Goal: Transaction & Acquisition: Purchase product/service

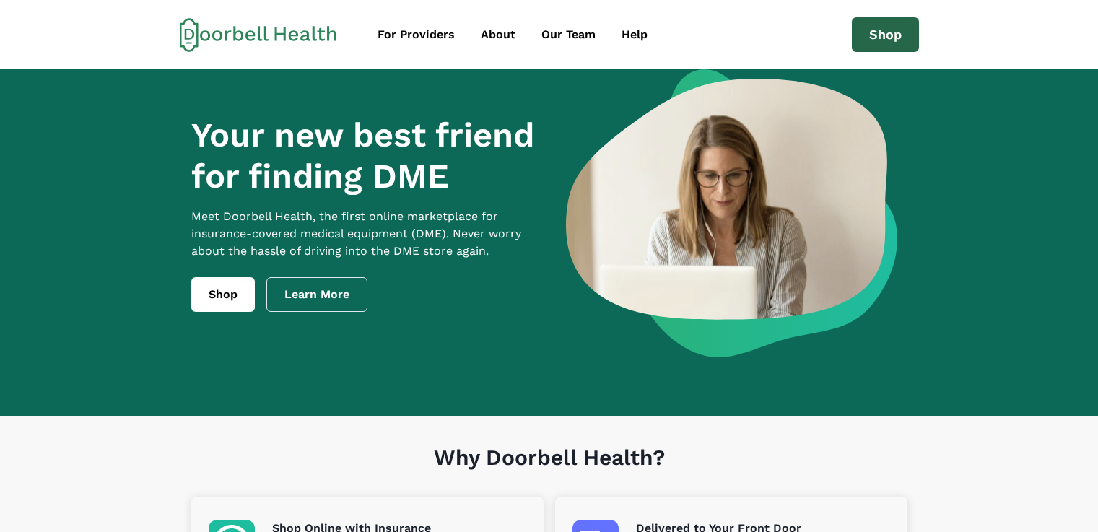
click at [882, 39] on link "Shop" at bounding box center [884, 34] width 67 height 35
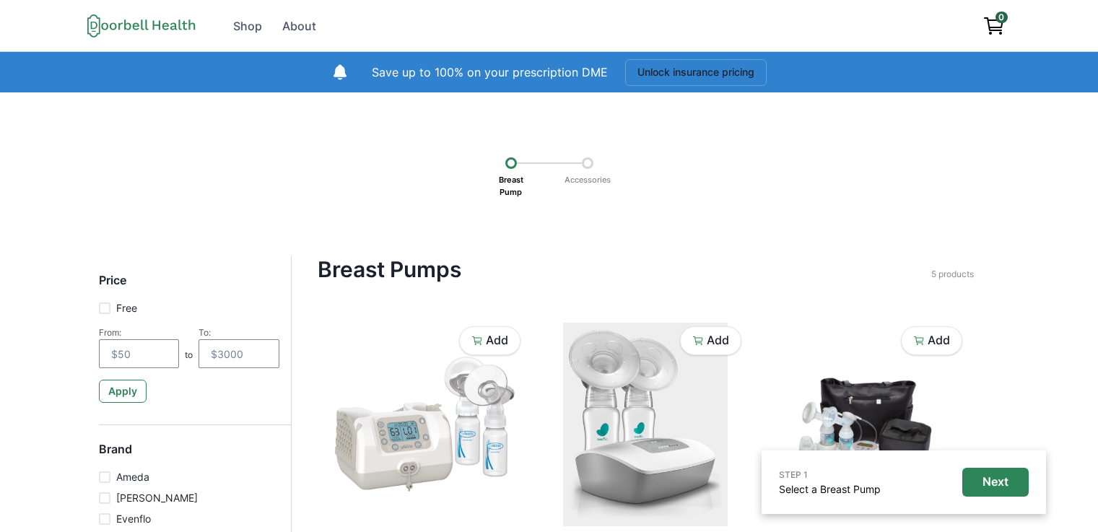
click at [588, 160] on div at bounding box center [588, 163] width 12 height 12
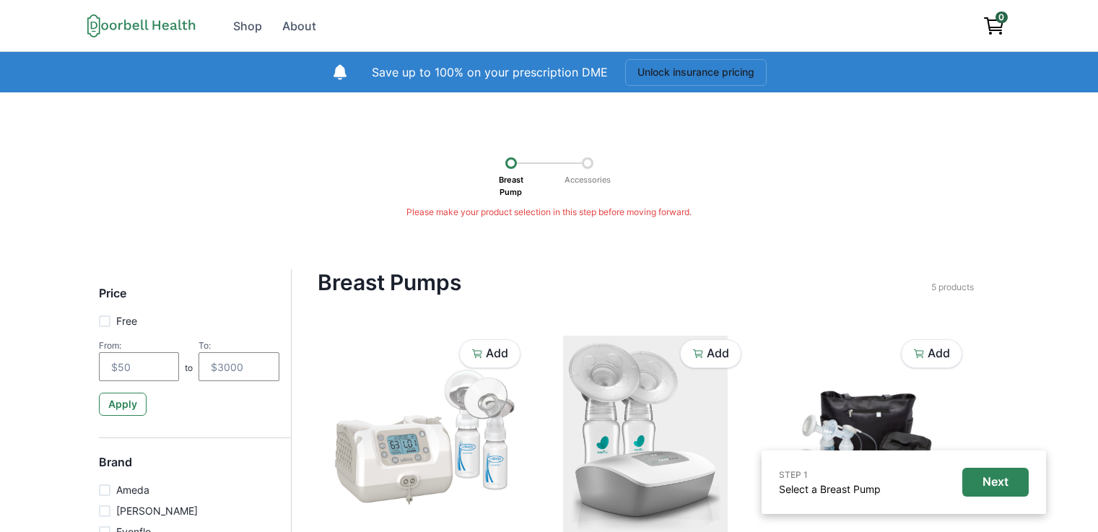
drag, startPoint x: 511, startPoint y: 162, endPoint x: 691, endPoint y: 195, distance: 183.3
click at [512, 165] on div at bounding box center [511, 163] width 12 height 12
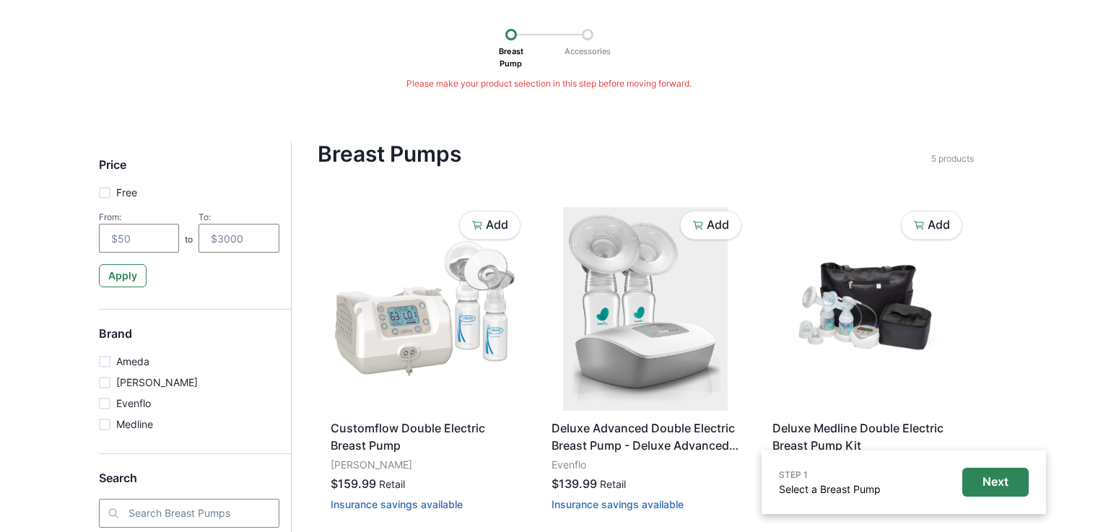
scroll to position [201, 0]
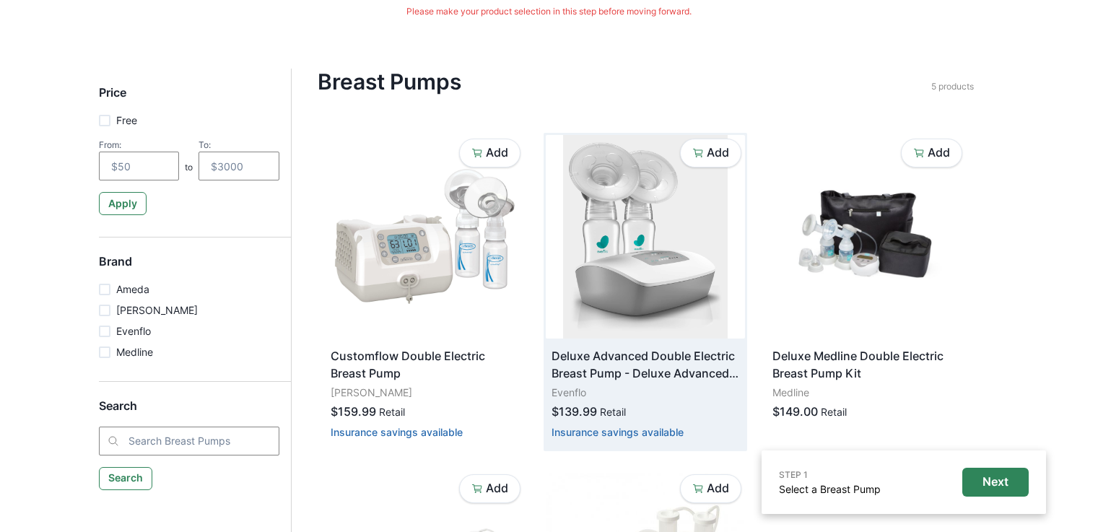
click at [684, 232] on img at bounding box center [645, 236] width 199 height 203
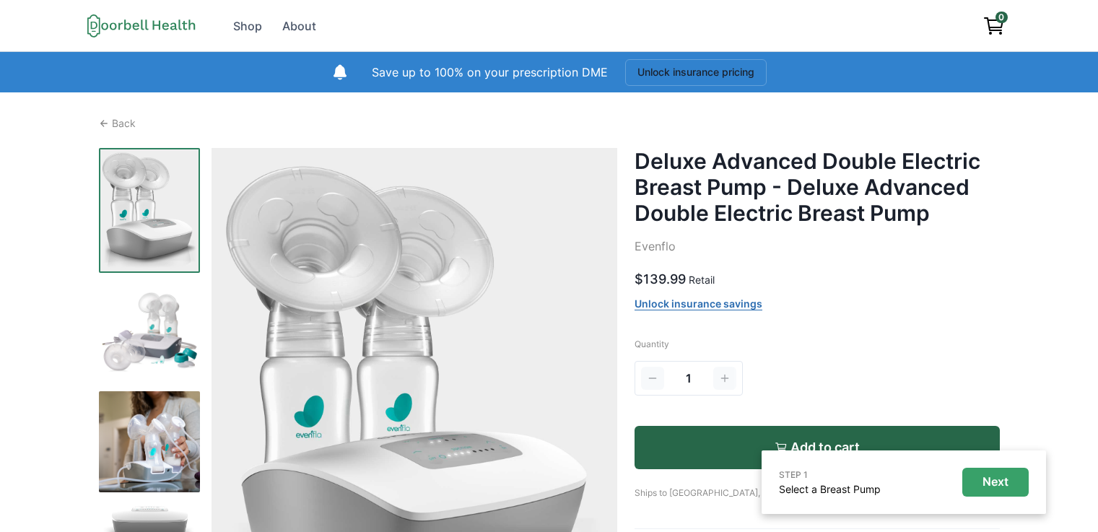
click at [997, 473] on button "Next" at bounding box center [995, 482] width 66 height 29
drag, startPoint x: 990, startPoint y: 477, endPoint x: 971, endPoint y: 530, distance: 55.9
click at [986, 483] on p "Next" at bounding box center [995, 482] width 26 height 14
drag, startPoint x: 989, startPoint y: 481, endPoint x: 960, endPoint y: 502, distance: 36.7
click at [989, 482] on p "Next" at bounding box center [995, 482] width 26 height 14
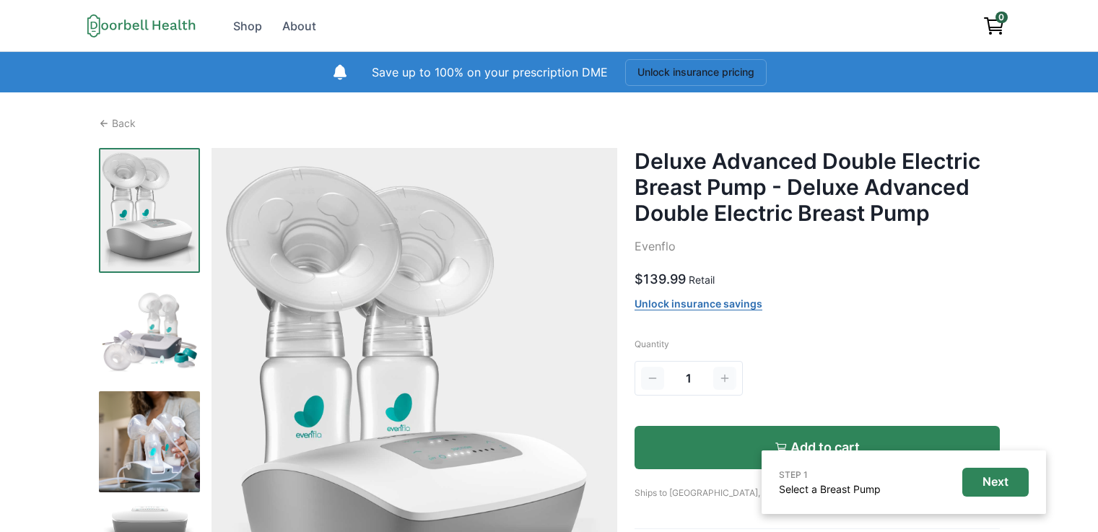
click at [708, 439] on button "Add to cart" at bounding box center [816, 447] width 365 height 43
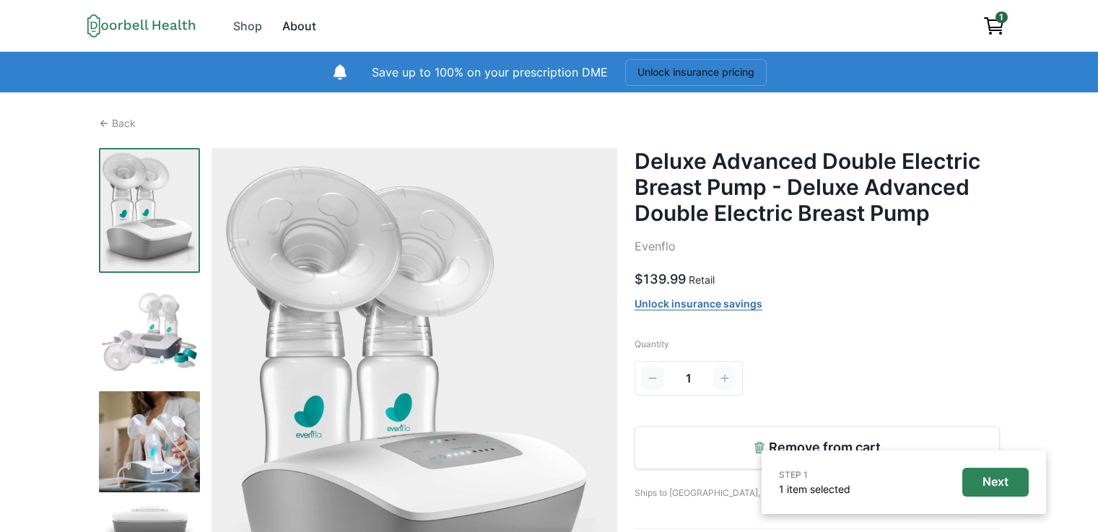
click at [297, 30] on div "About" at bounding box center [299, 25] width 34 height 17
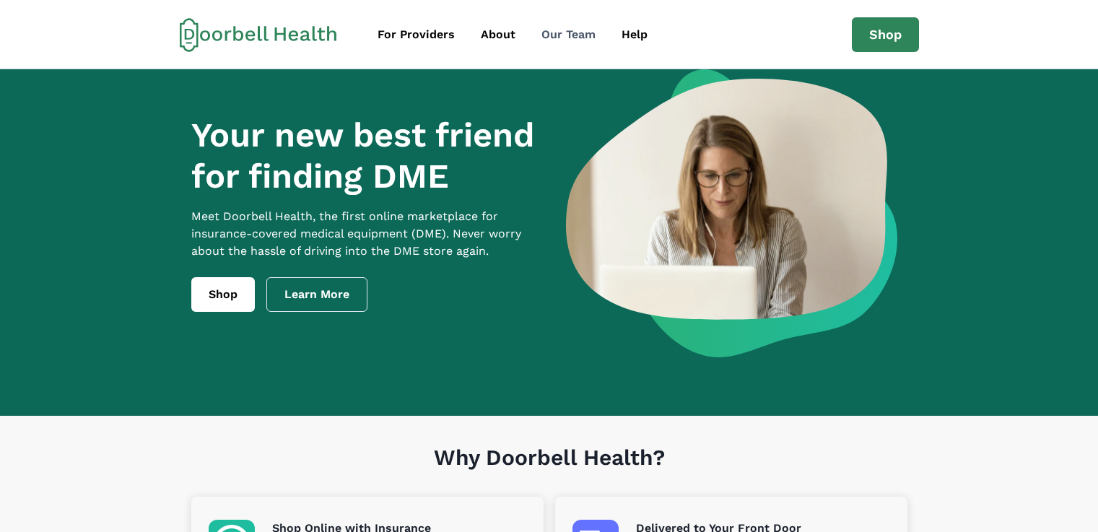
click at [556, 30] on div "Our Team" at bounding box center [568, 34] width 54 height 17
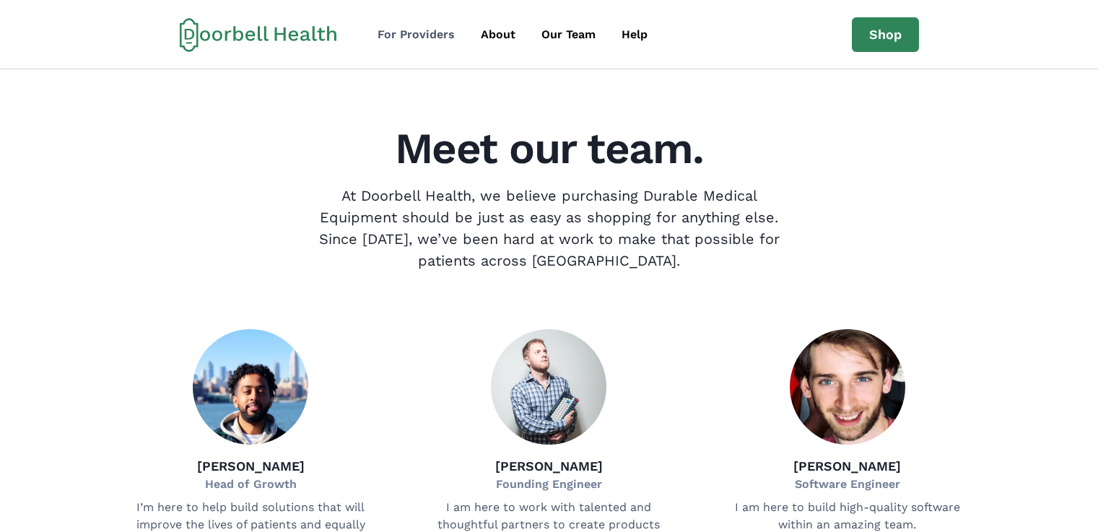
click at [421, 35] on div "For Providers" at bounding box center [415, 34] width 77 height 17
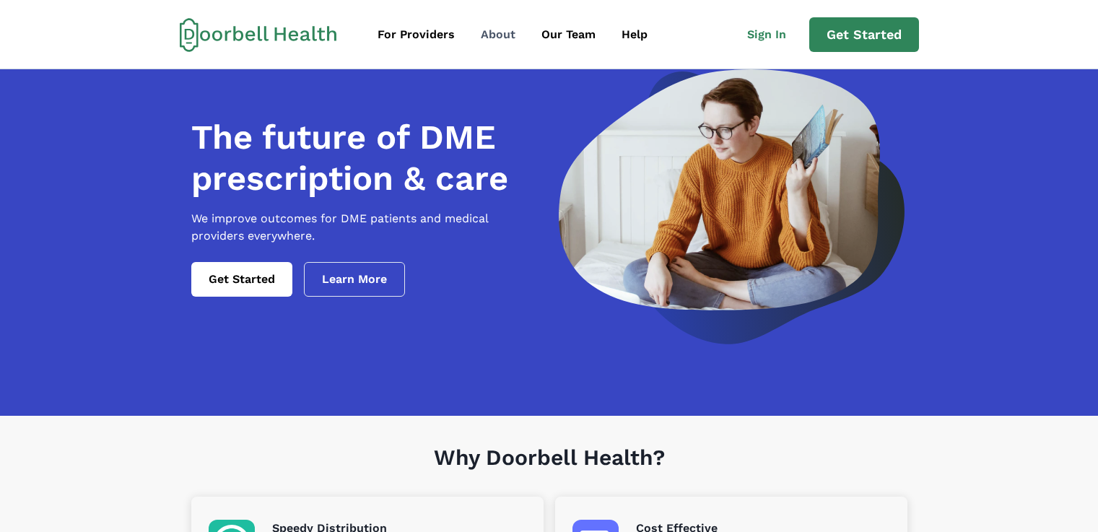
click at [490, 32] on div "About" at bounding box center [498, 34] width 35 height 17
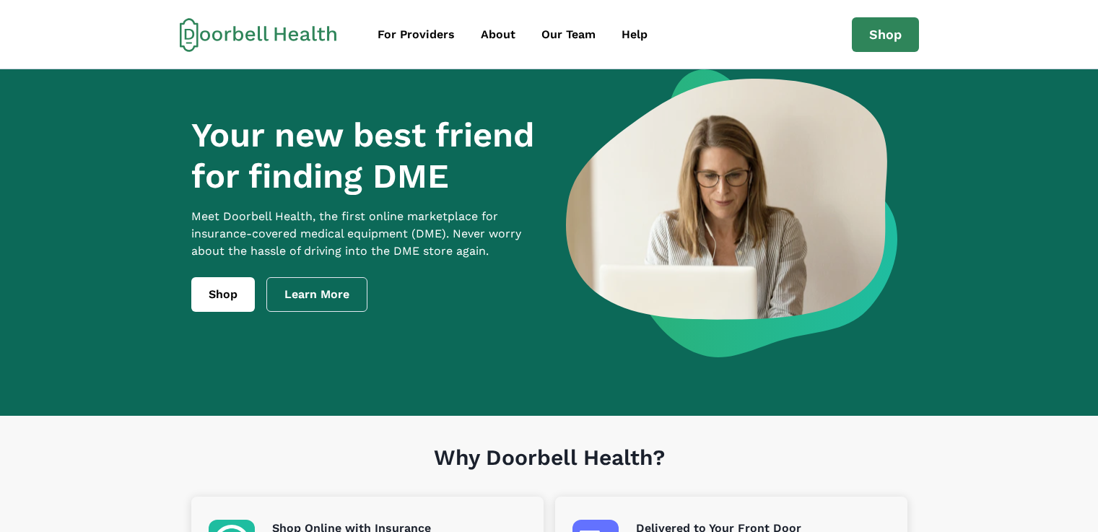
drag, startPoint x: 307, startPoint y: 309, endPoint x: 337, endPoint y: 307, distance: 30.4
click at [307, 309] on link "Learn More" at bounding box center [316, 294] width 101 height 35
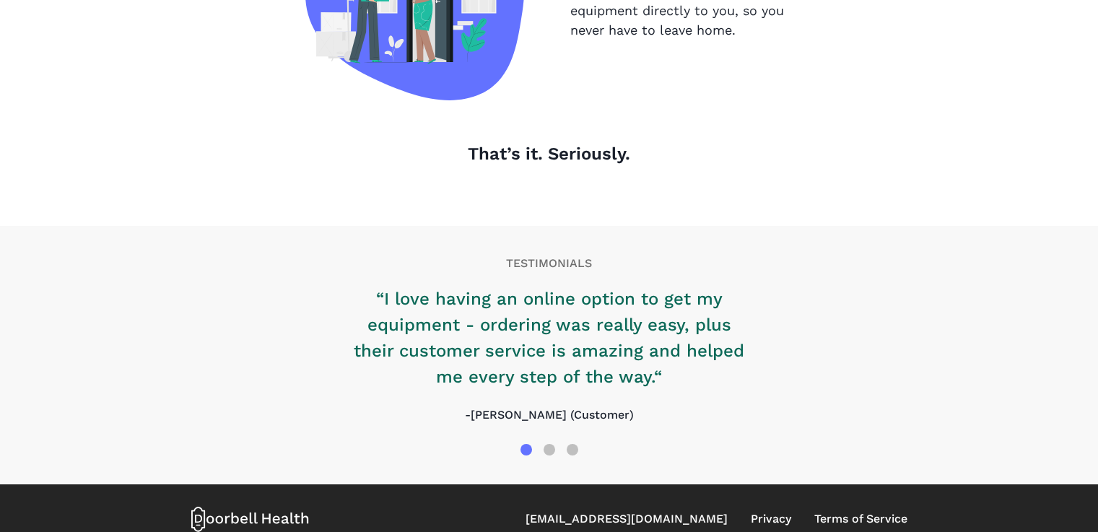
scroll to position [1592, 0]
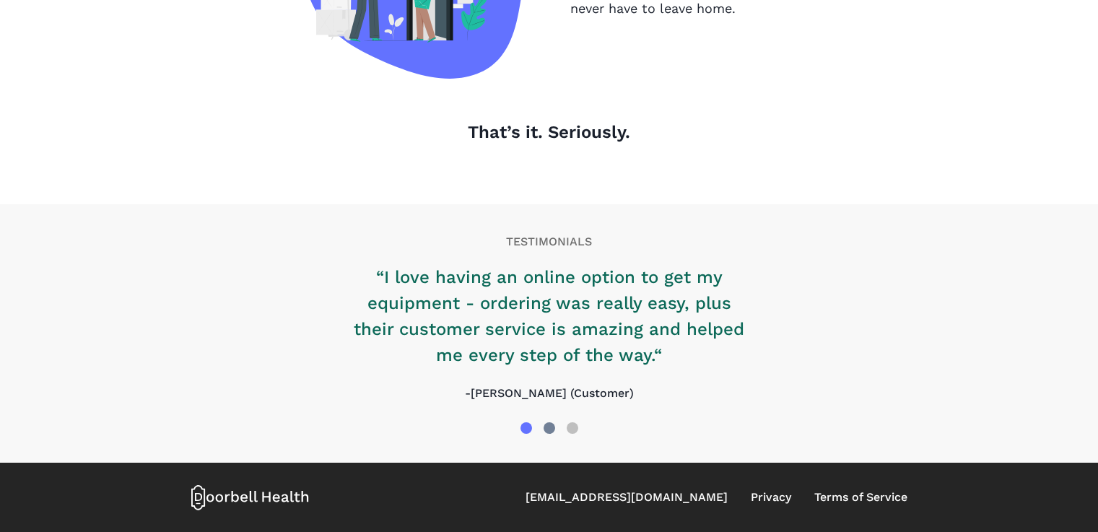
click at [546, 432] on div at bounding box center [549, 428] width 12 height 12
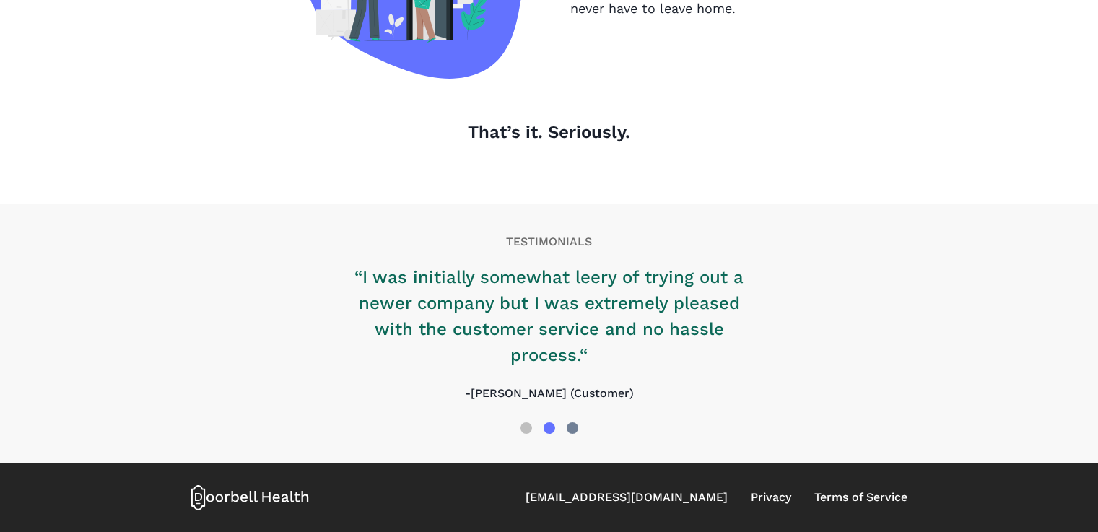
click at [574, 427] on div at bounding box center [572, 428] width 12 height 12
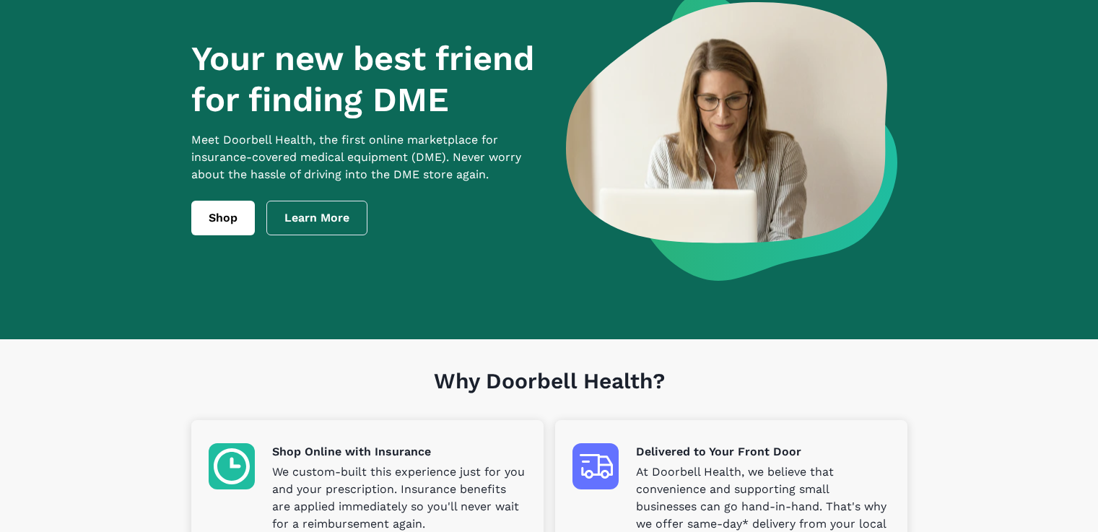
scroll to position [0, 0]
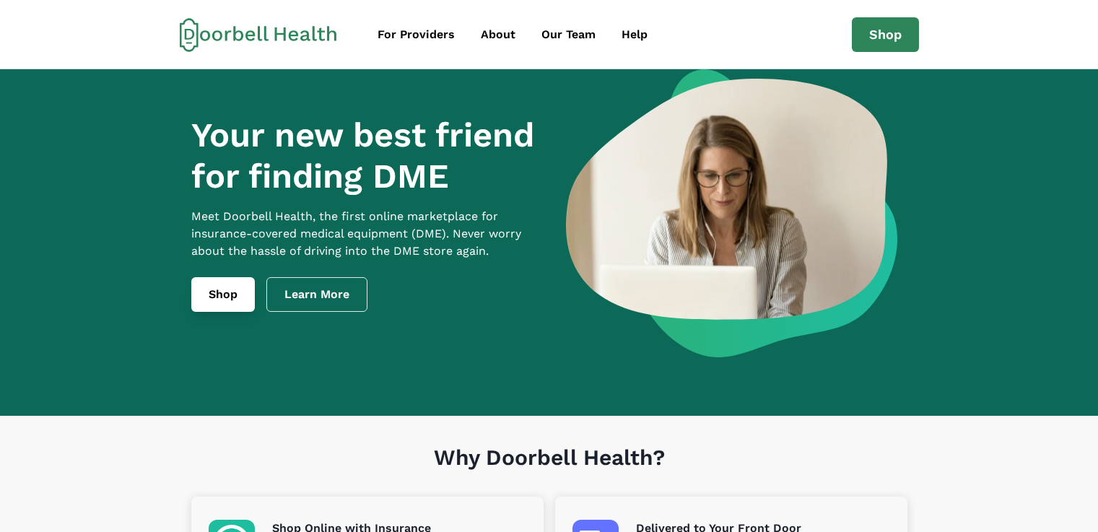
click at [229, 308] on link "Shop" at bounding box center [222, 294] width 63 height 35
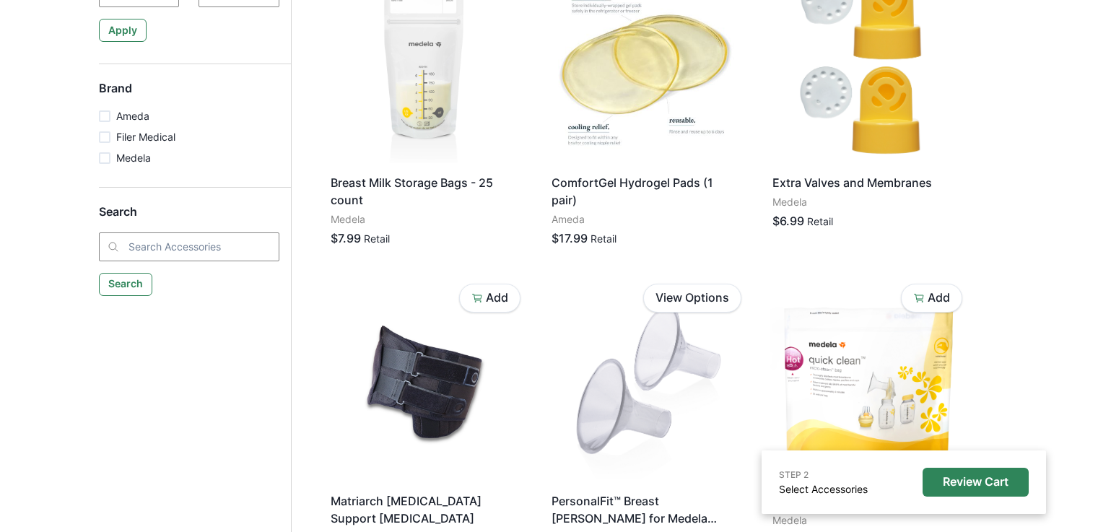
scroll to position [649, 0]
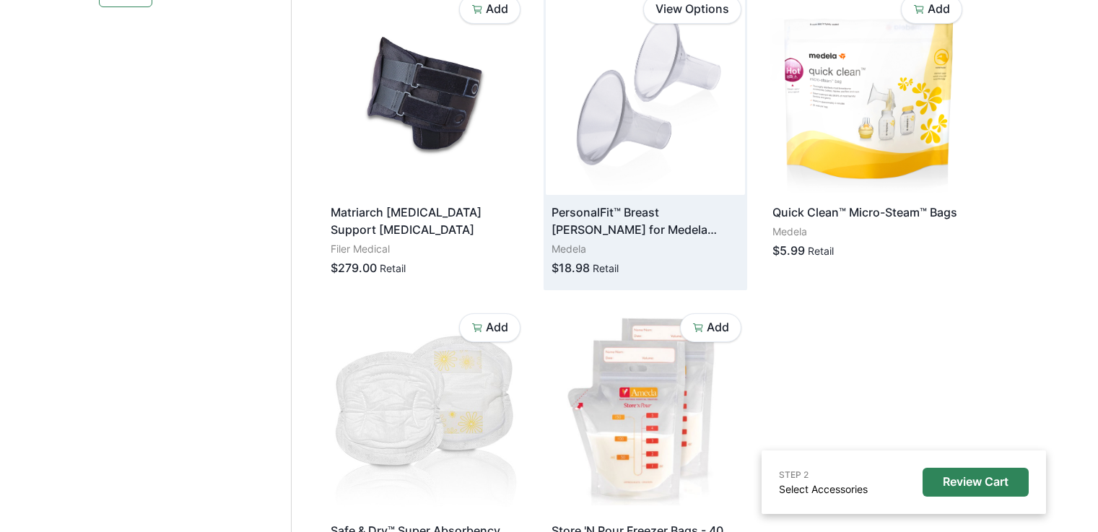
click at [659, 146] on img at bounding box center [645, 92] width 199 height 203
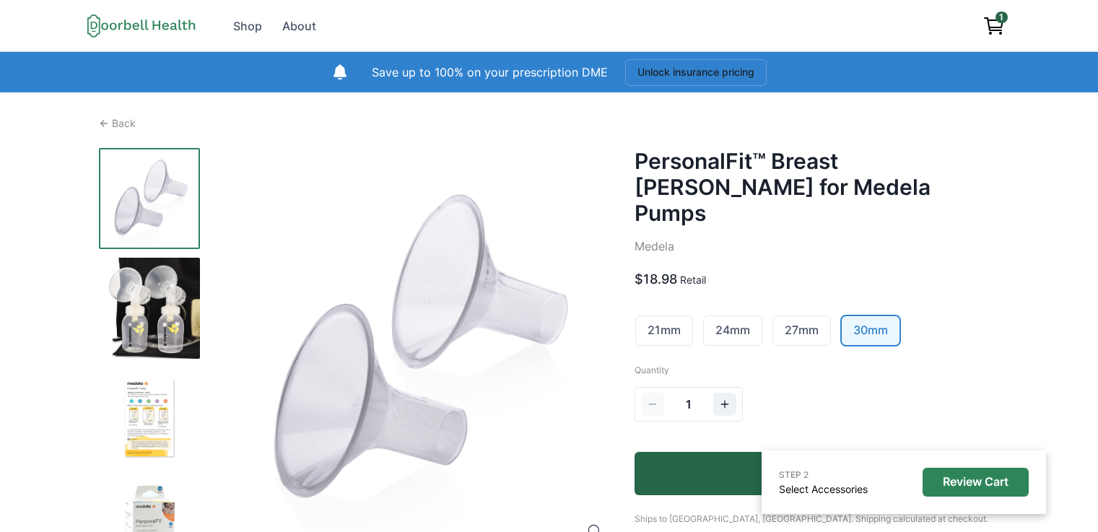
scroll to position [193, 0]
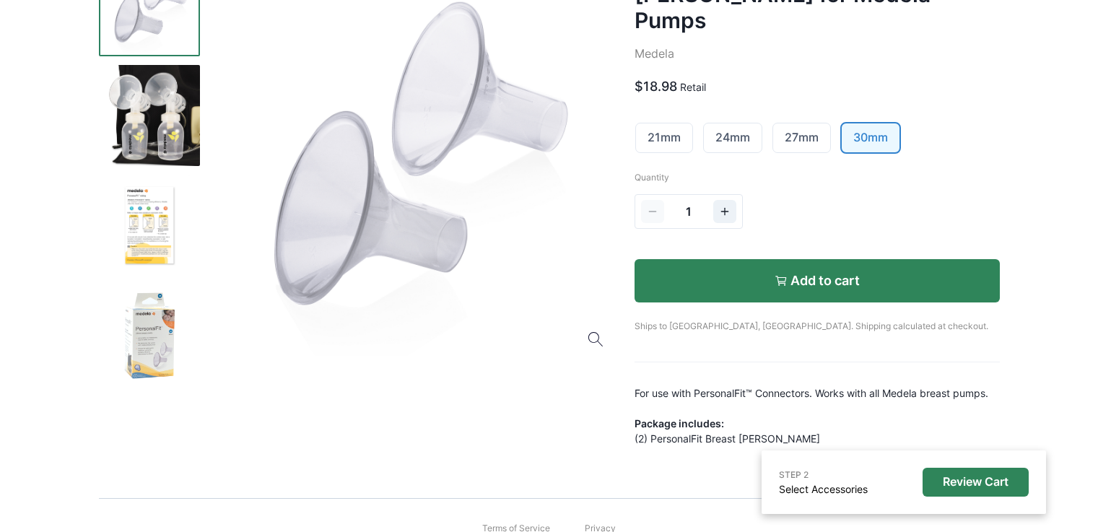
click at [839, 273] on p "Add to cart" at bounding box center [824, 281] width 69 height 16
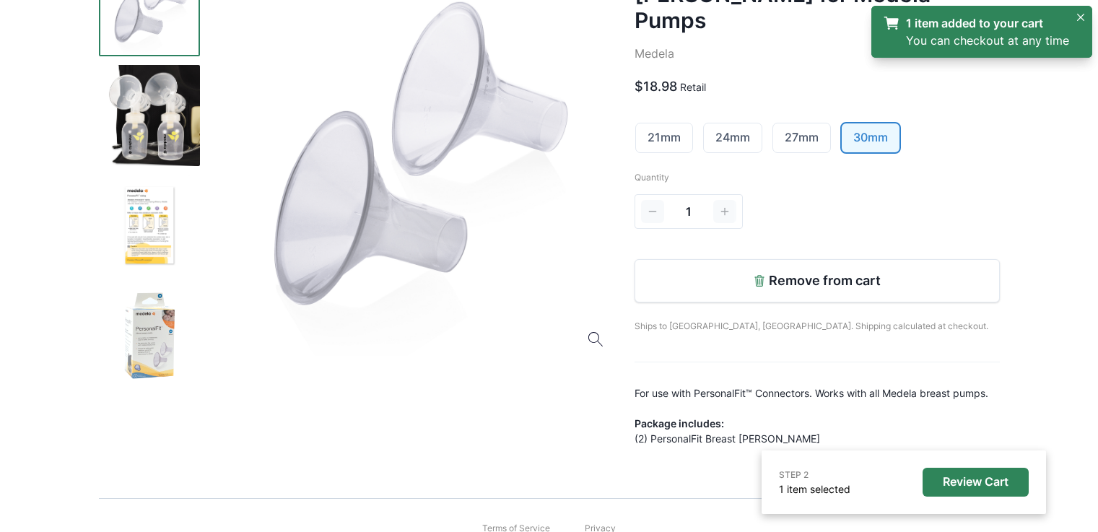
click at [947, 34] on link "1 item added to your cart You can checkout at any time" at bounding box center [975, 31] width 186 height 35
